Goal: Information Seeking & Learning: Learn about a topic

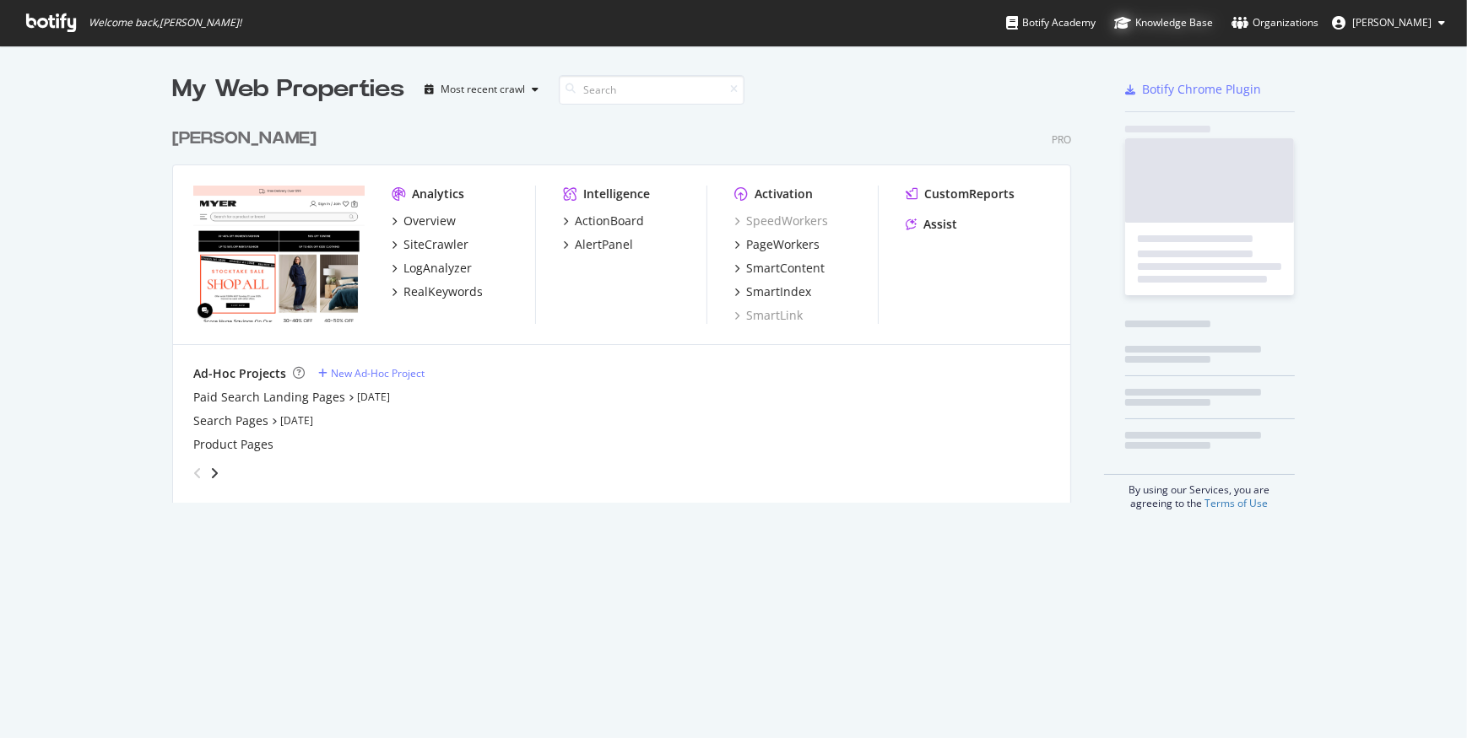
scroll to position [726, 1443]
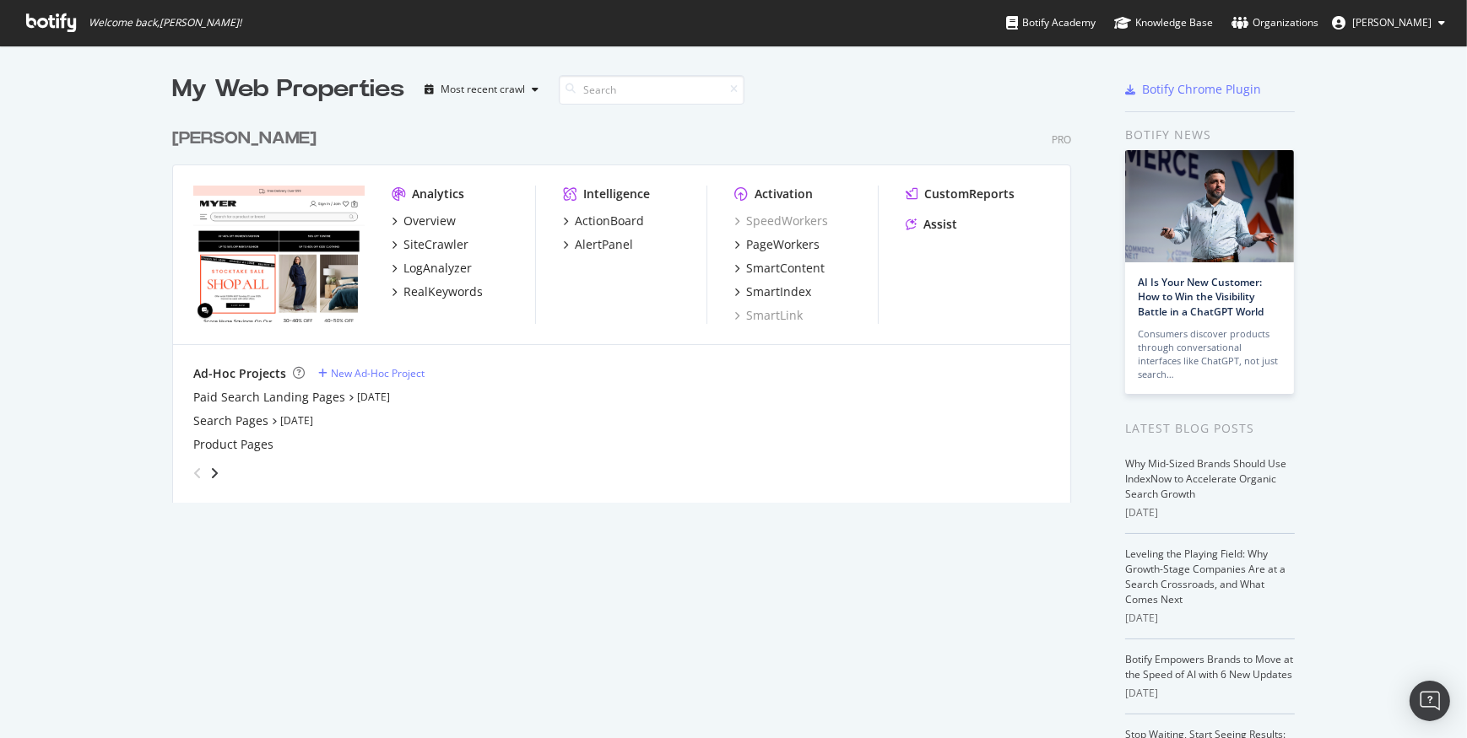
click at [1397, 23] on span "[PERSON_NAME]" at bounding box center [1391, 22] width 79 height 14
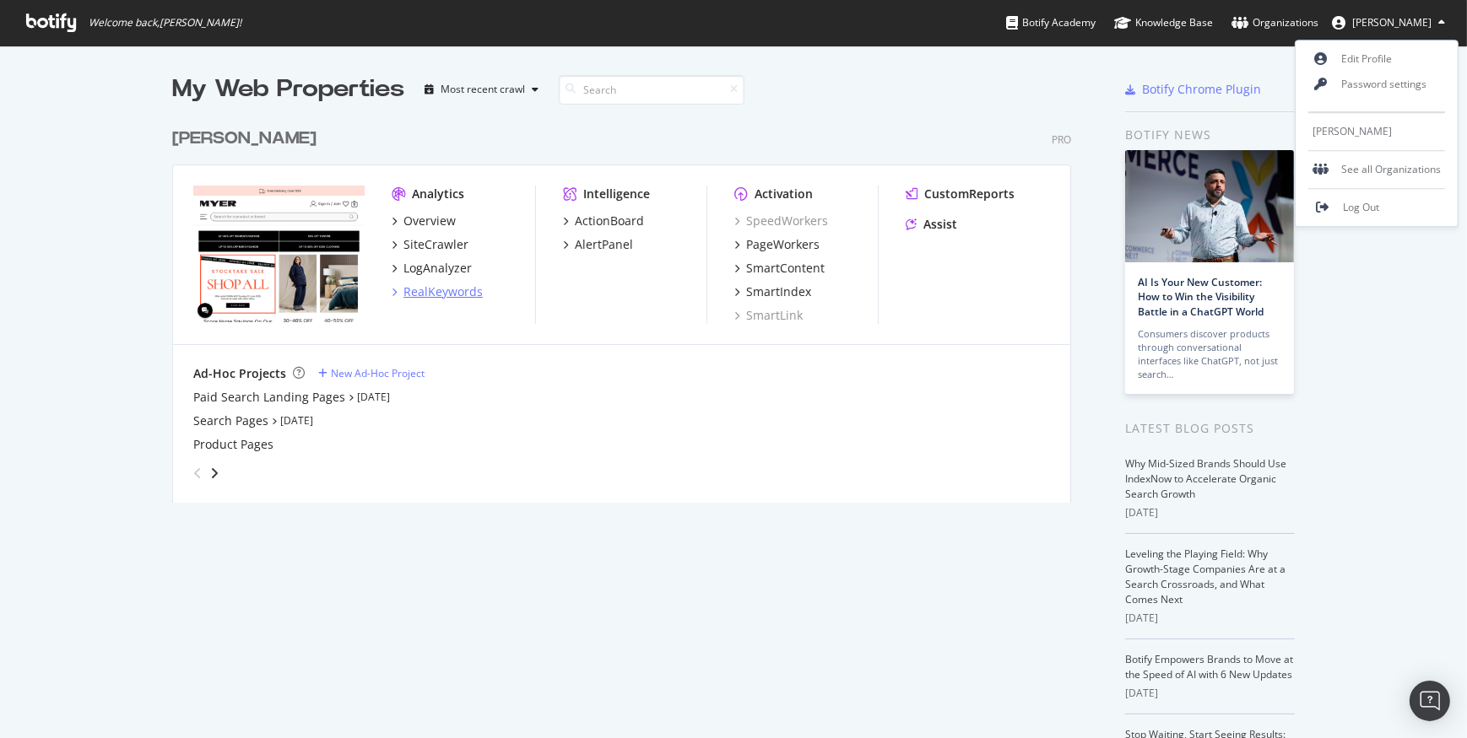
click at [435, 292] on div "RealKeywords" at bounding box center [442, 292] width 79 height 17
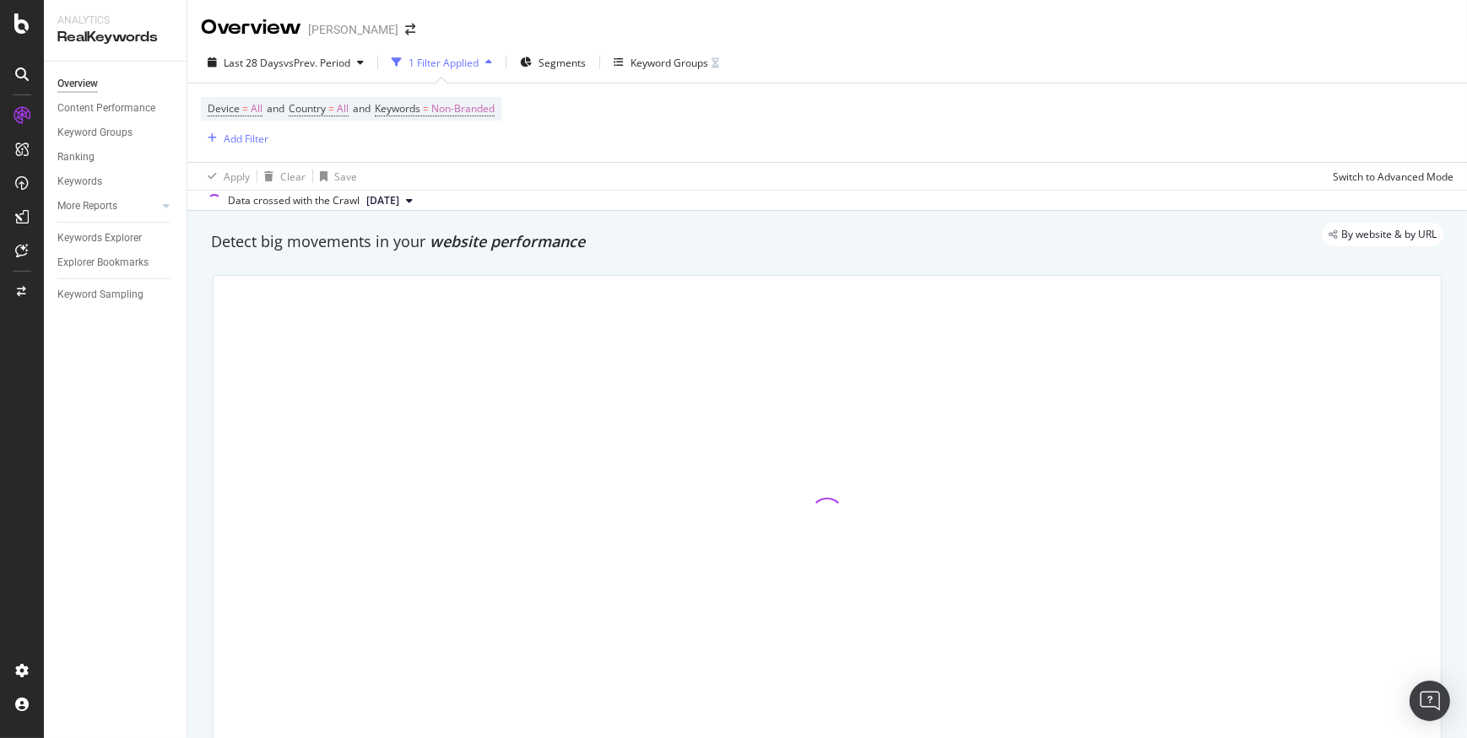
scroll to position [76, 0]
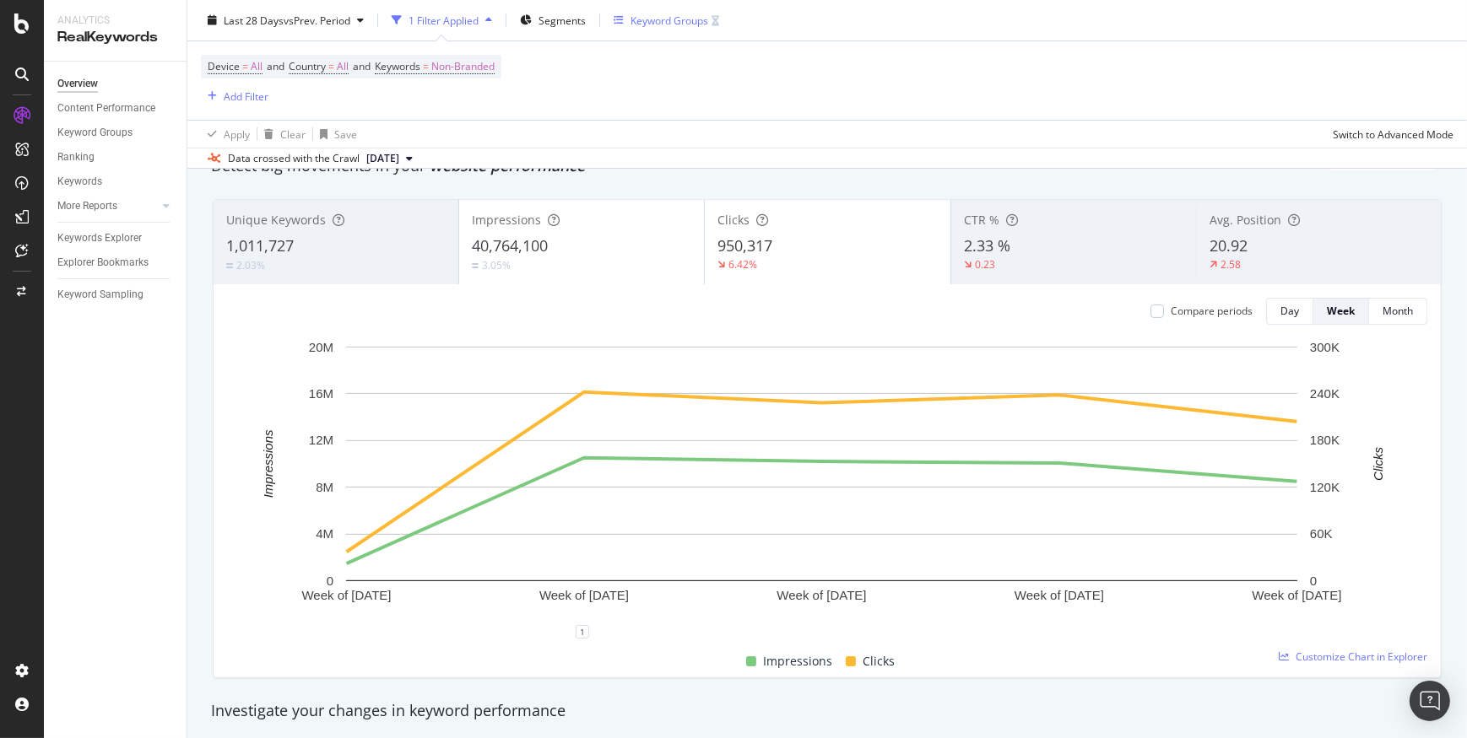
click at [668, 23] on div "Keyword Groups" at bounding box center [669, 20] width 78 height 14
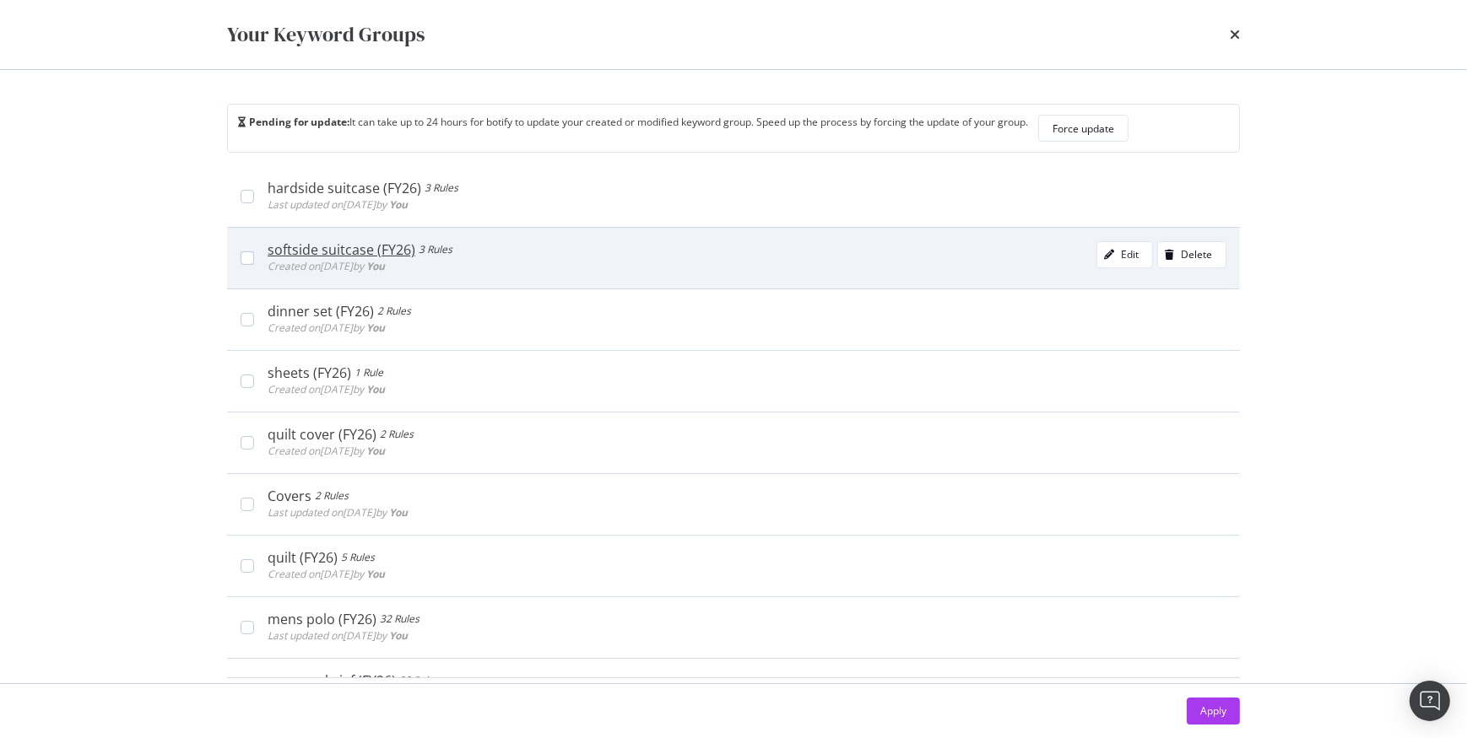
scroll to position [0, 0]
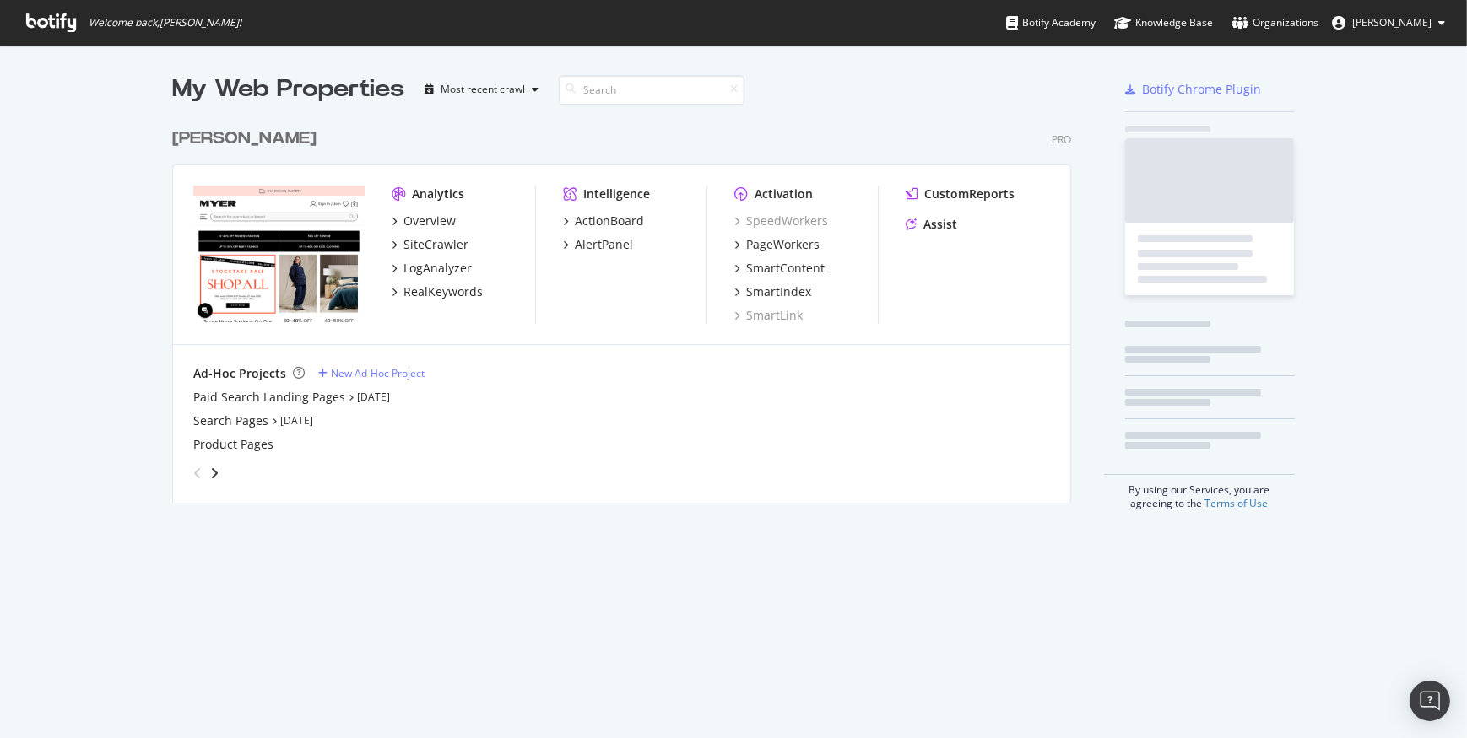
scroll to position [726, 1443]
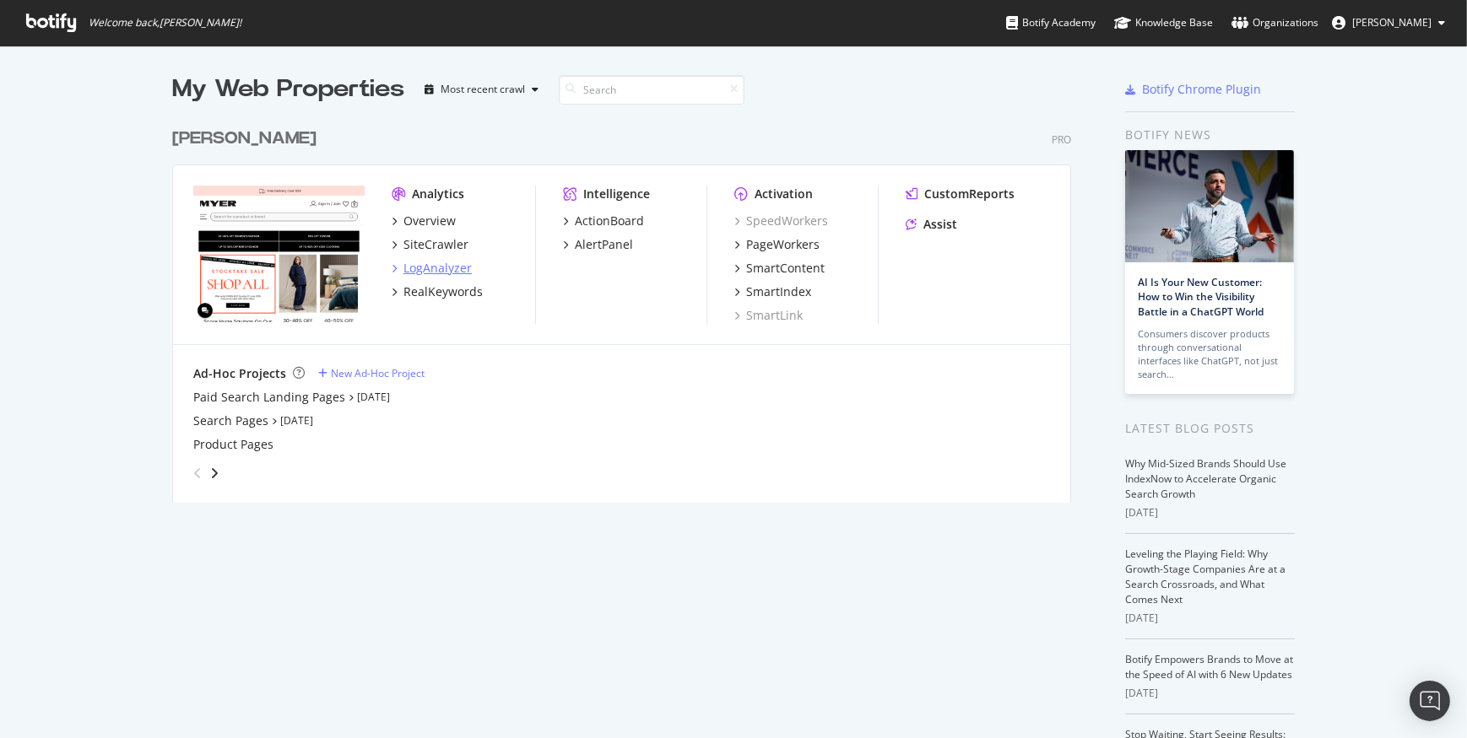
click at [424, 270] on div "LogAnalyzer" at bounding box center [437, 268] width 68 height 17
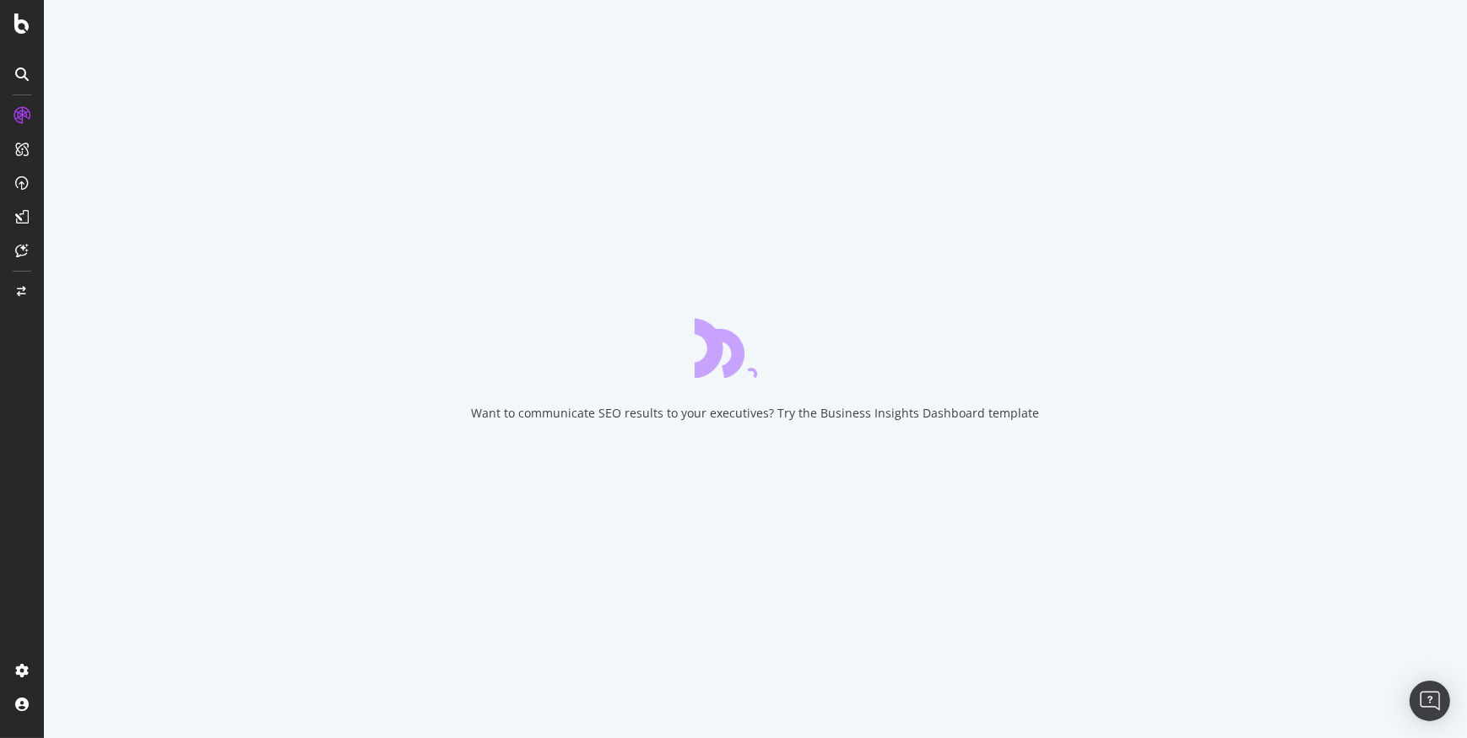
click at [24, 113] on icon at bounding box center [22, 115] width 17 height 17
click at [24, 111] on icon at bounding box center [22, 115] width 17 height 17
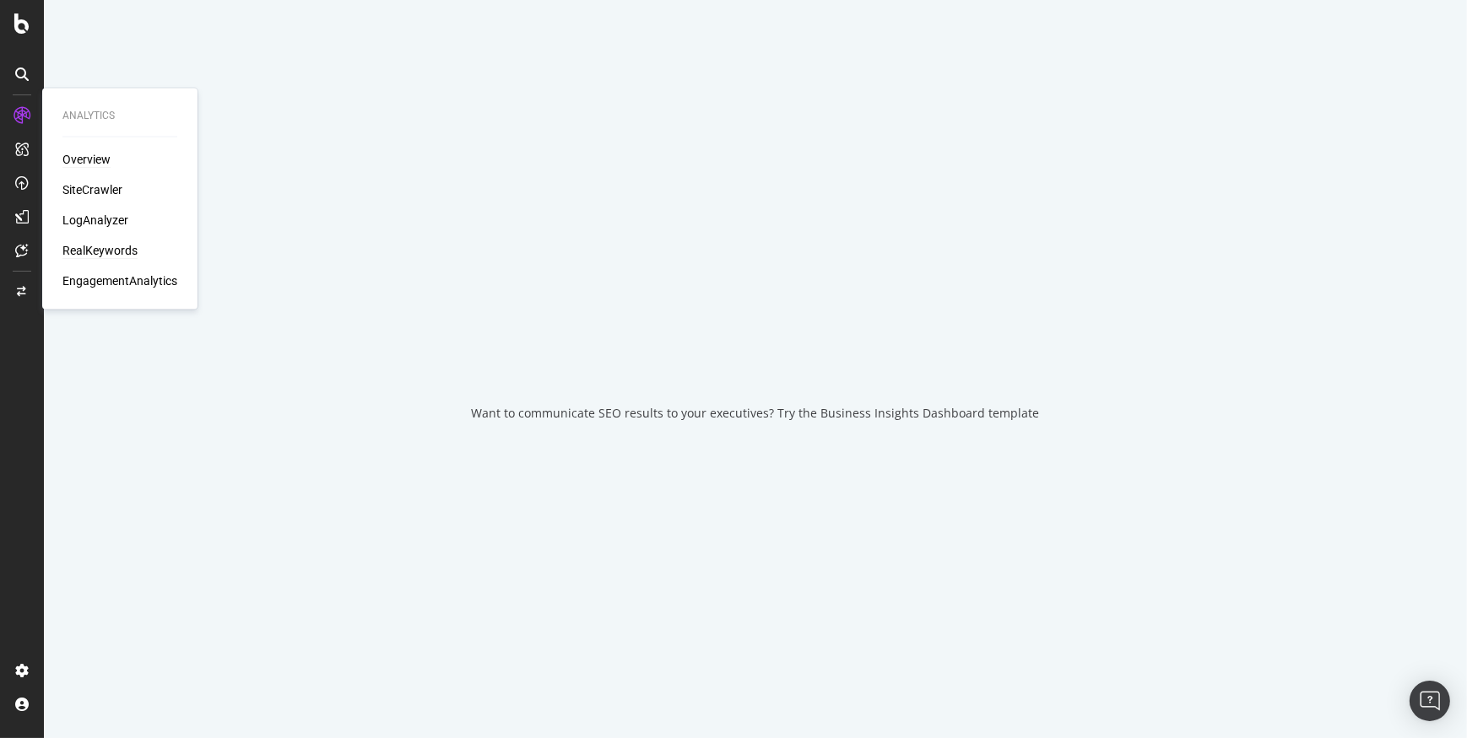
click at [101, 242] on div "RealKeywords" at bounding box center [99, 250] width 75 height 17
